Goal: Task Accomplishment & Management: Use online tool/utility

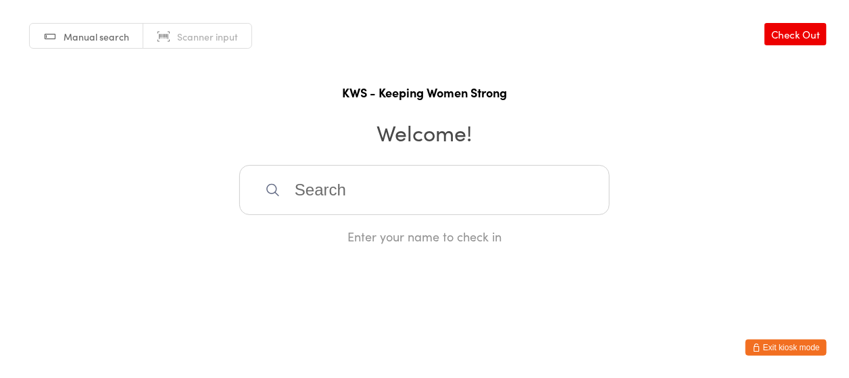
click at [369, 189] on input "search" at bounding box center [424, 190] width 370 height 50
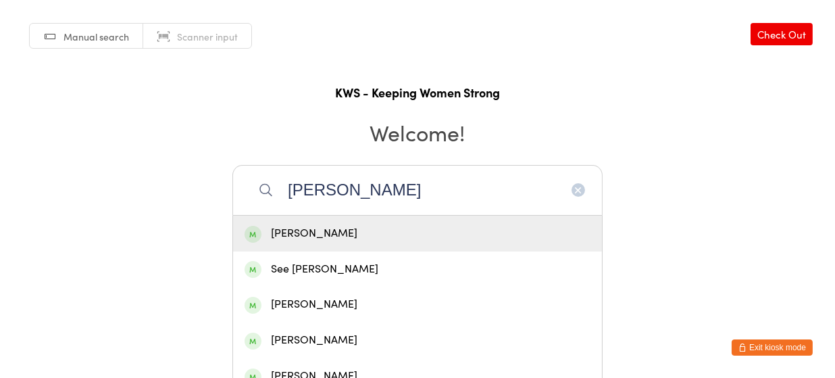
type input "[PERSON_NAME]"
click at [309, 232] on div "[PERSON_NAME]" at bounding box center [418, 233] width 346 height 18
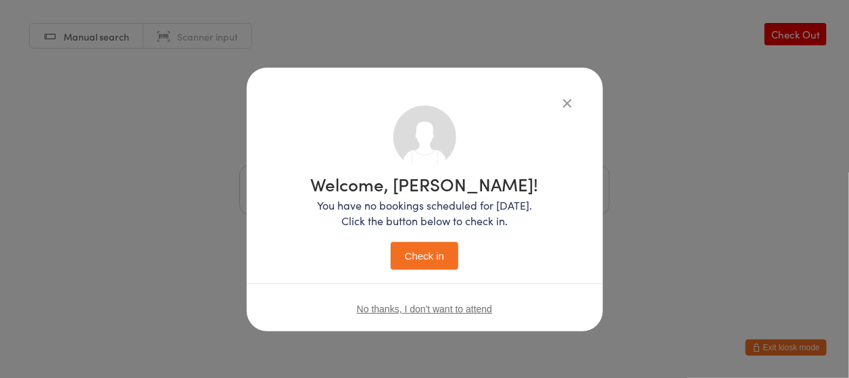
click at [418, 258] on button "Check in" at bounding box center [425, 256] width 68 height 28
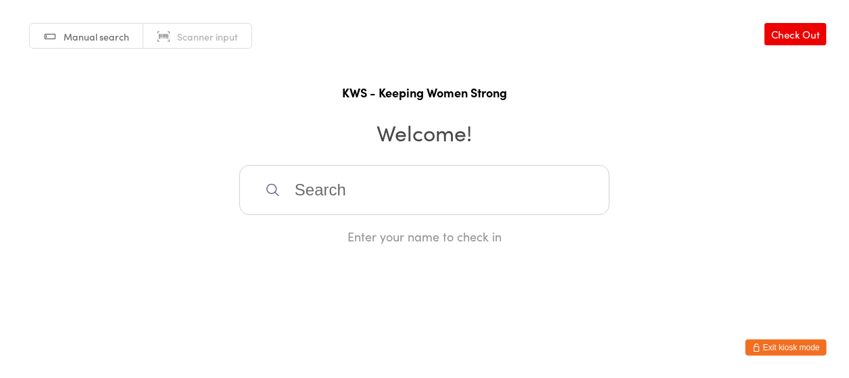
click at [316, 189] on input "search" at bounding box center [424, 190] width 370 height 50
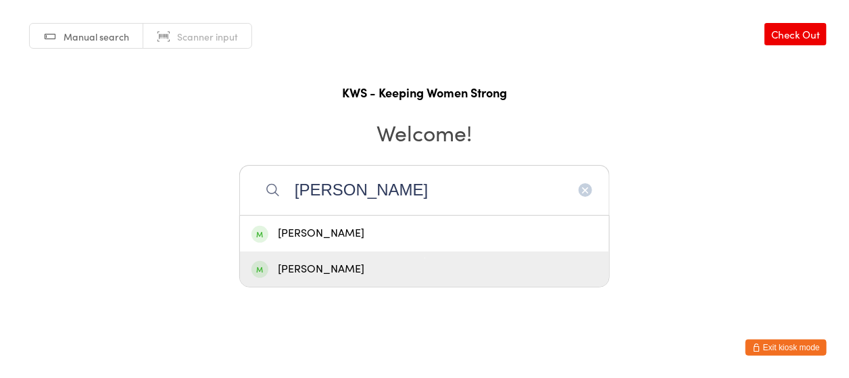
type input "[PERSON_NAME]"
click at [351, 266] on div "[PERSON_NAME]" at bounding box center [424, 269] width 346 height 18
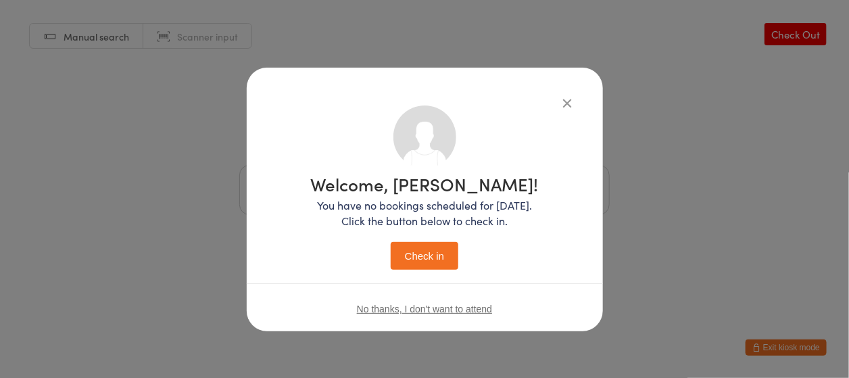
click at [420, 257] on button "Check in" at bounding box center [425, 256] width 68 height 28
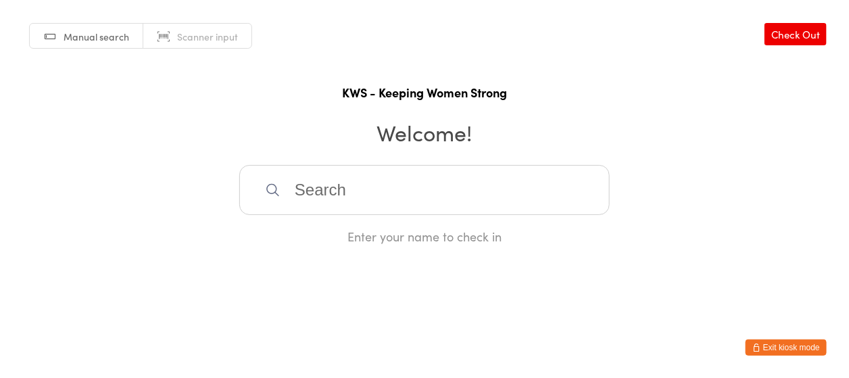
drag, startPoint x: 297, startPoint y: 196, endPoint x: 322, endPoint y: 202, distance: 25.7
click at [299, 195] on input "search" at bounding box center [424, 190] width 370 height 50
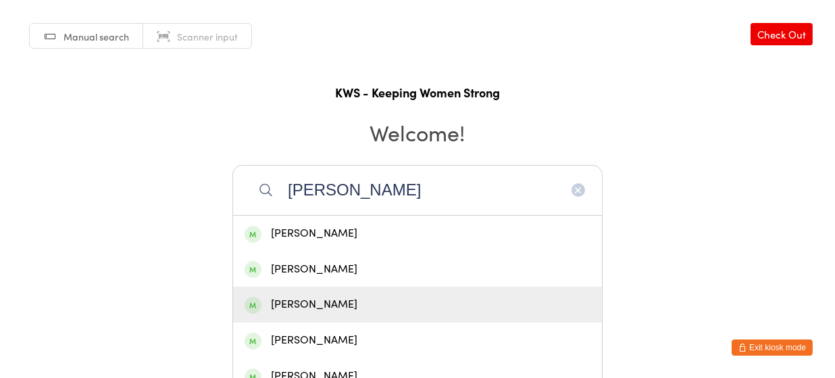
type input "[PERSON_NAME]"
click at [297, 295] on div "[PERSON_NAME]" at bounding box center [418, 304] width 346 height 18
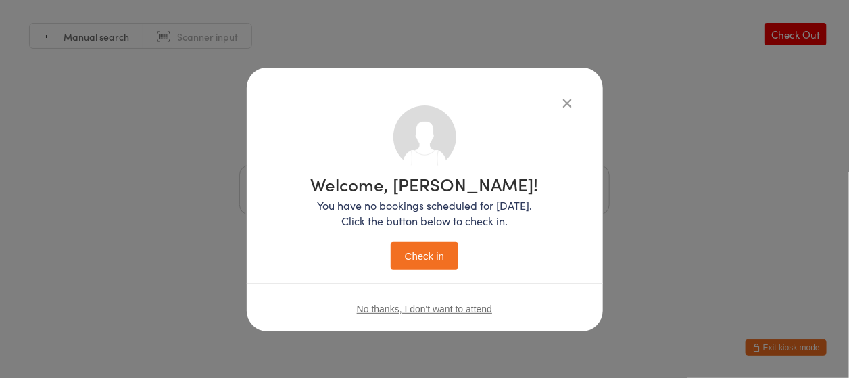
click at [428, 247] on button "Check in" at bounding box center [425, 256] width 68 height 28
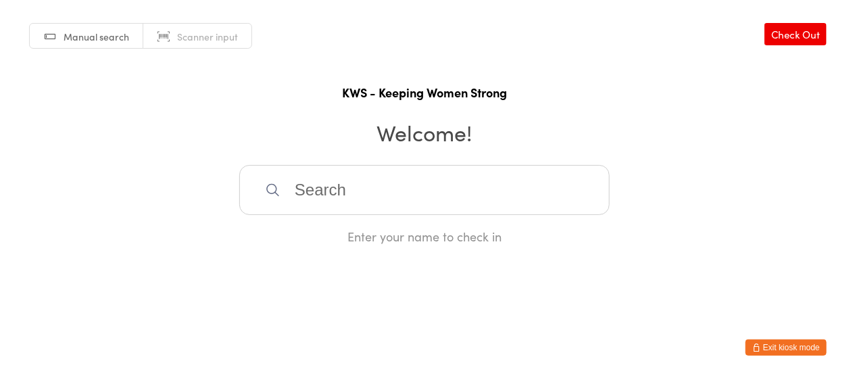
click at [305, 184] on input "search" at bounding box center [424, 190] width 370 height 50
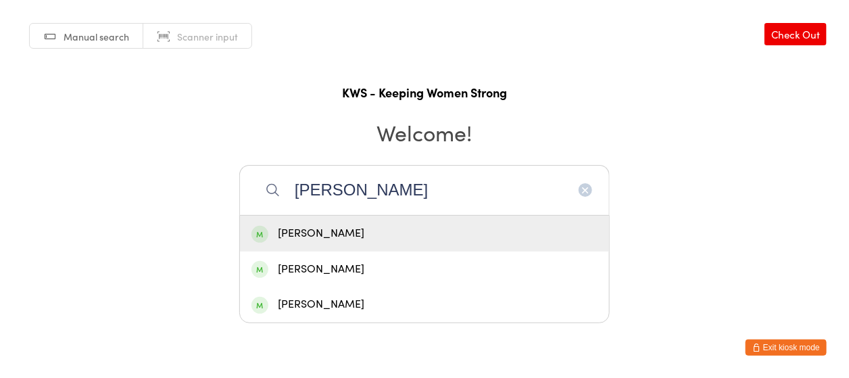
type input "[PERSON_NAME]"
click at [305, 235] on div "[PERSON_NAME]" at bounding box center [424, 233] width 346 height 18
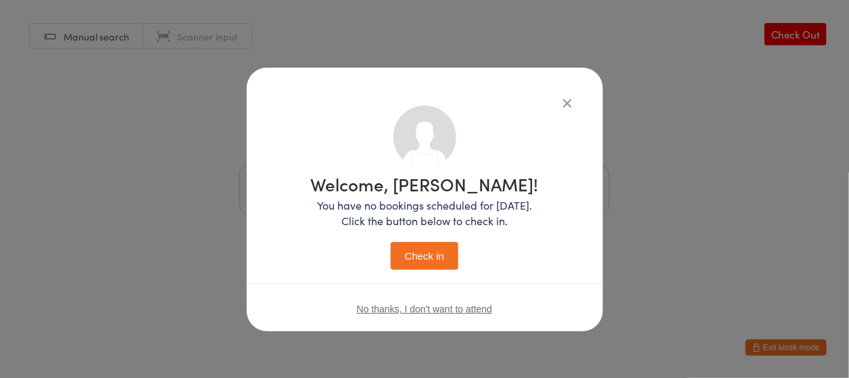
click at [411, 255] on button "Check in" at bounding box center [425, 256] width 68 height 28
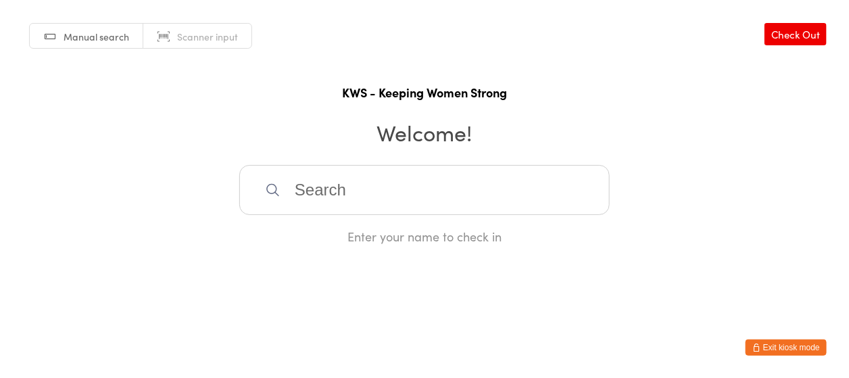
click at [356, 184] on input "search" at bounding box center [424, 190] width 370 height 50
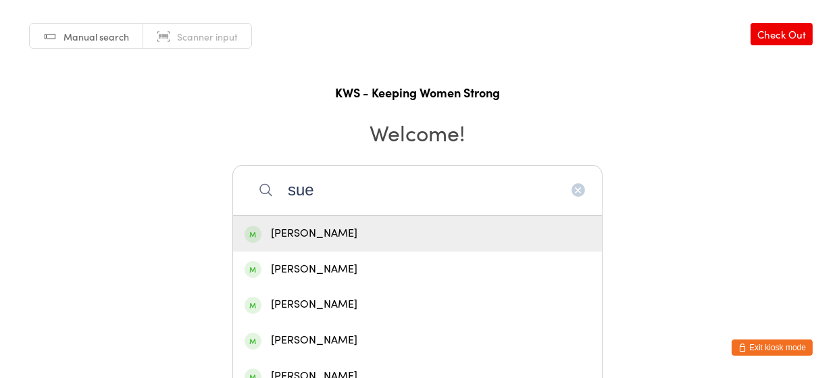
type input "sue"
click at [316, 235] on div "[PERSON_NAME]" at bounding box center [418, 233] width 346 height 18
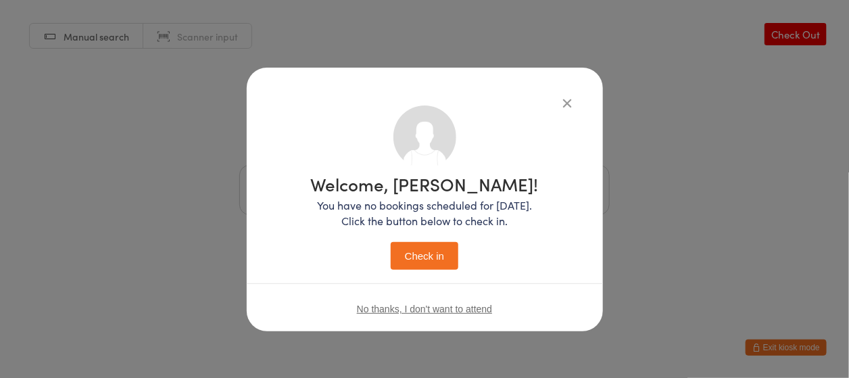
click at [430, 244] on button "Check in" at bounding box center [425, 256] width 68 height 28
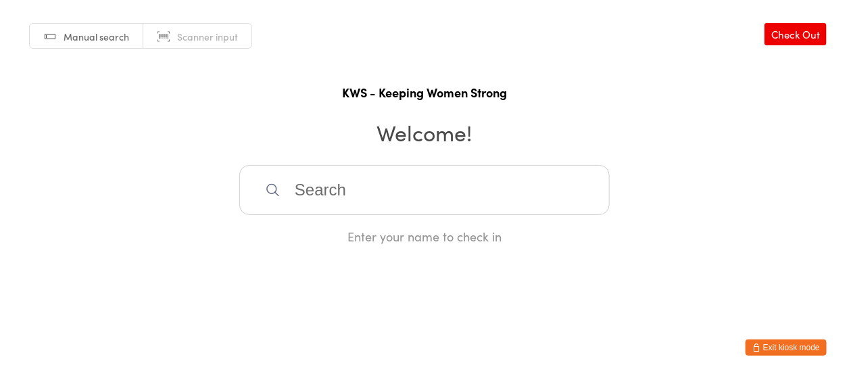
click at [432, 239] on div "Enter your name to check in" at bounding box center [424, 236] width 370 height 17
click at [430, 199] on input "search" at bounding box center [424, 190] width 370 height 50
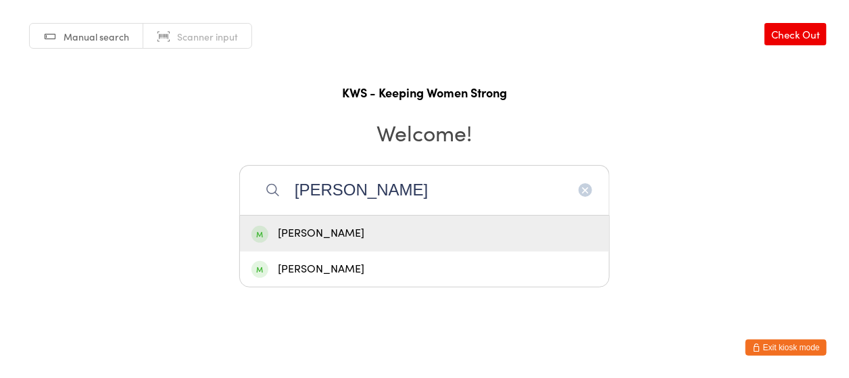
type input "[PERSON_NAME]"
click at [410, 227] on div "[PERSON_NAME]" at bounding box center [424, 233] width 346 height 18
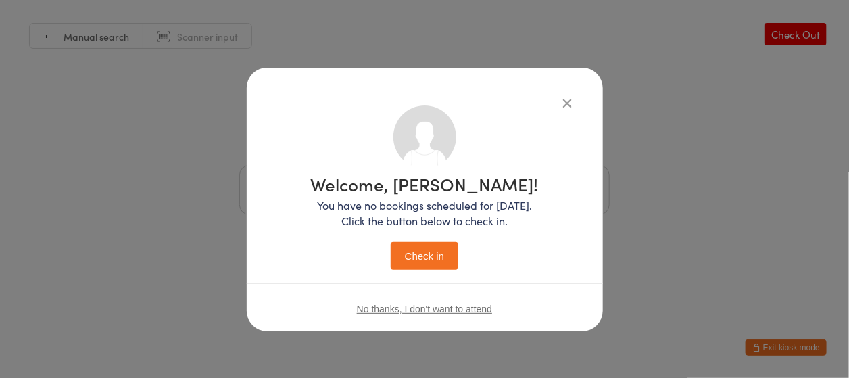
click at [416, 246] on button "Check in" at bounding box center [425, 256] width 68 height 28
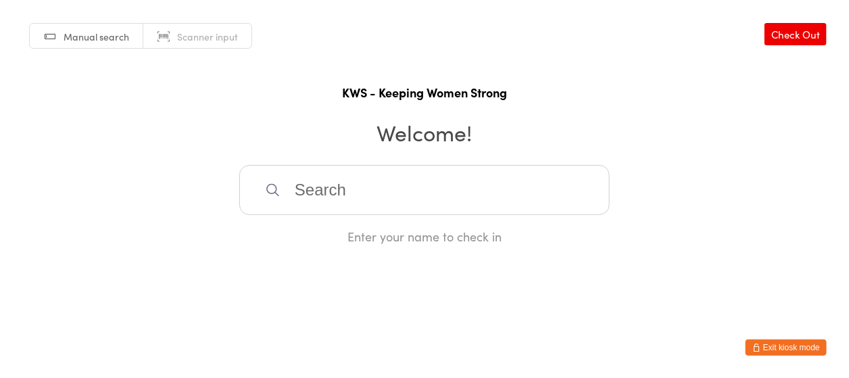
click at [397, 197] on input "search" at bounding box center [424, 190] width 370 height 50
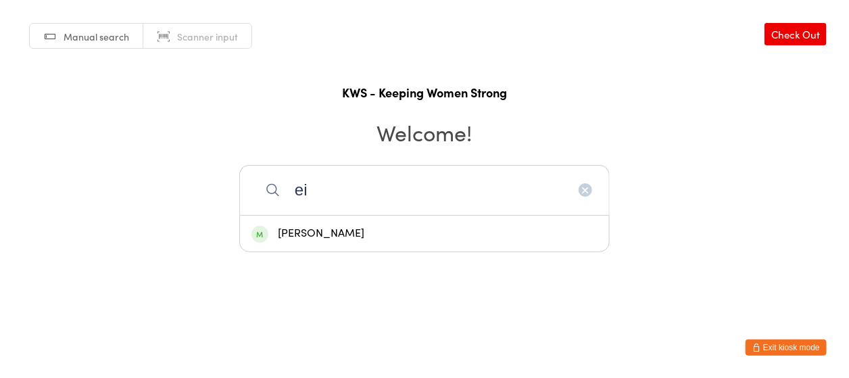
type input "ei"
click at [314, 233] on div "[PERSON_NAME]" at bounding box center [424, 233] width 346 height 18
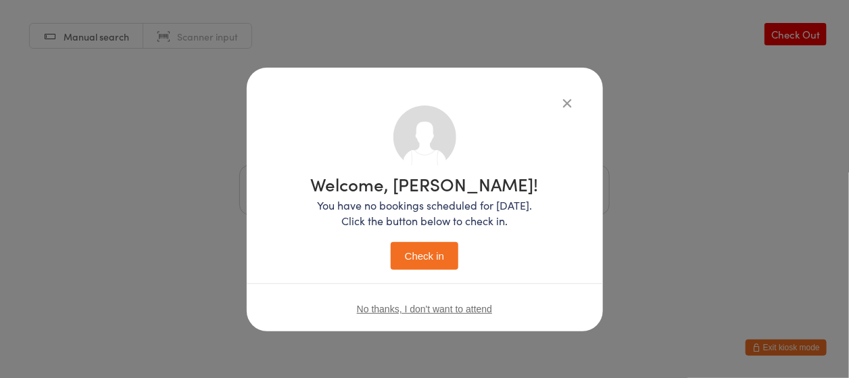
click at [428, 251] on button "Check in" at bounding box center [425, 256] width 68 height 28
